Goal: Complete application form

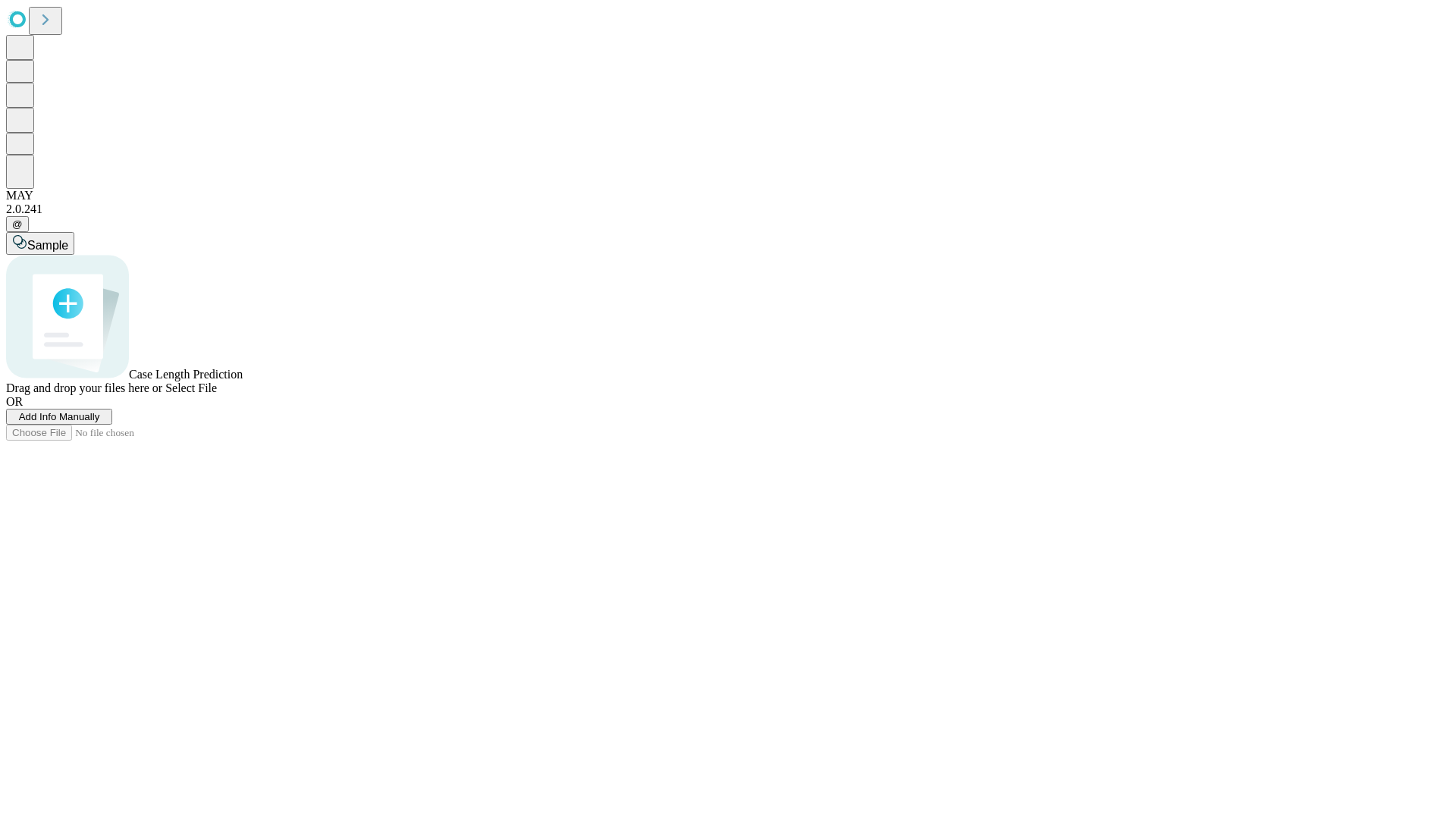
click at [100, 422] on span "Add Info Manually" at bounding box center [59, 417] width 81 height 12
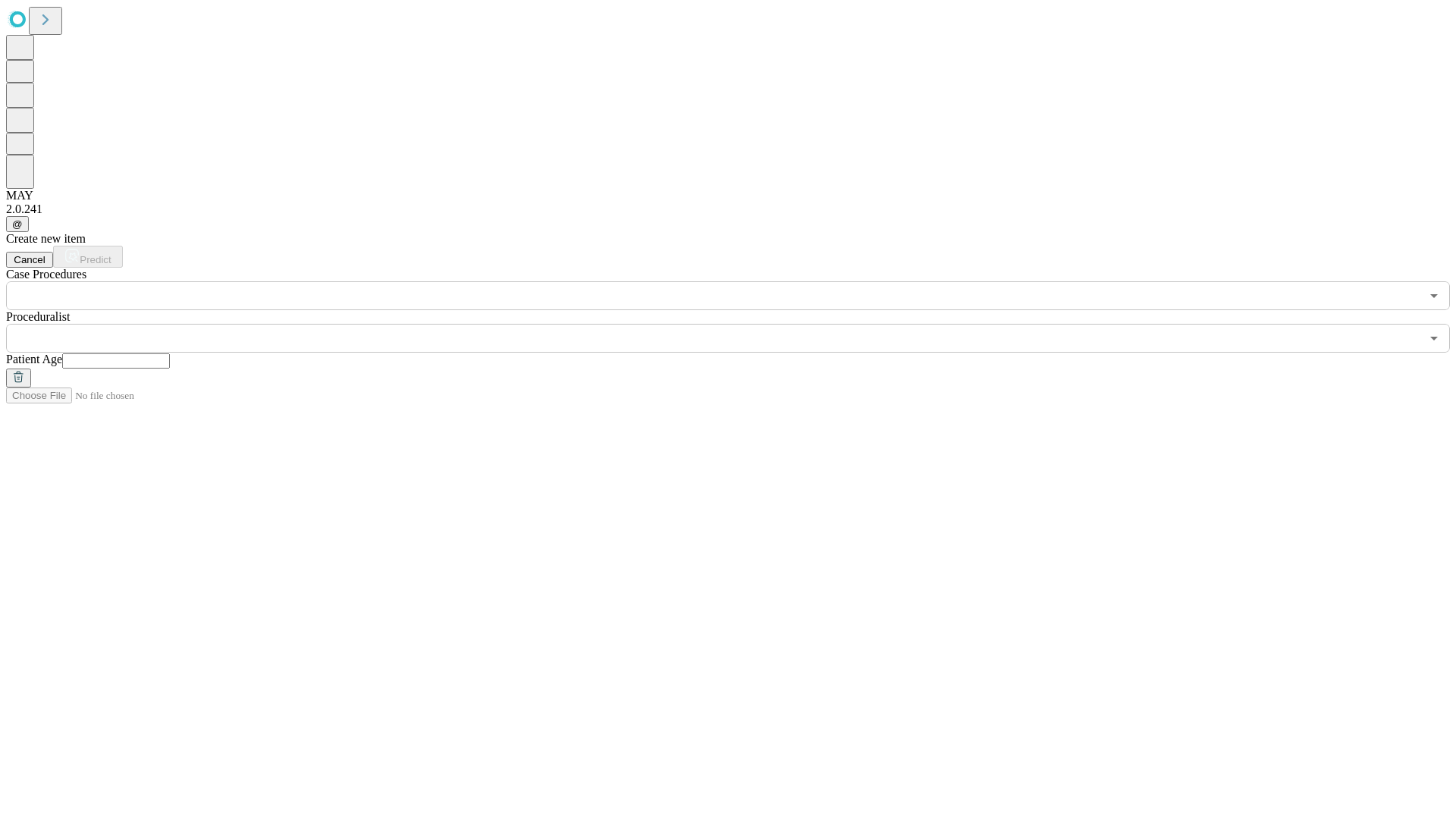
click at [170, 353] on input "text" at bounding box center [116, 361] width 108 height 15
type input "**"
click at [738, 324] on input "text" at bounding box center [713, 338] width 1414 height 29
